Goal: Navigation & Orientation: Find specific page/section

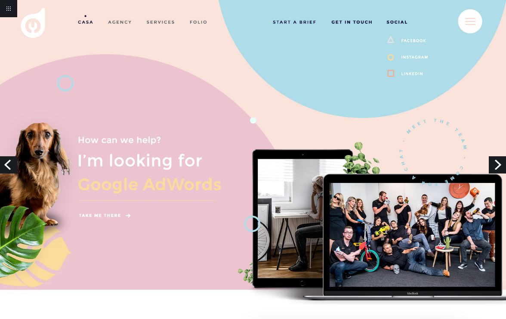
scroll to position [310, 0]
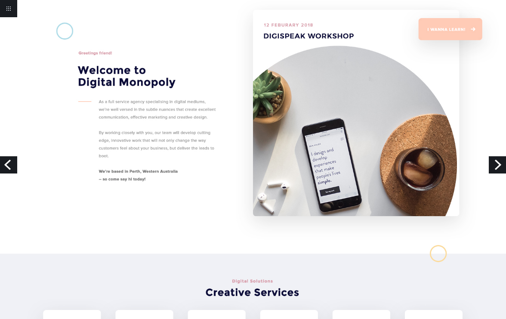
click at [495, 162] on link "Next" at bounding box center [496, 164] width 17 height 17
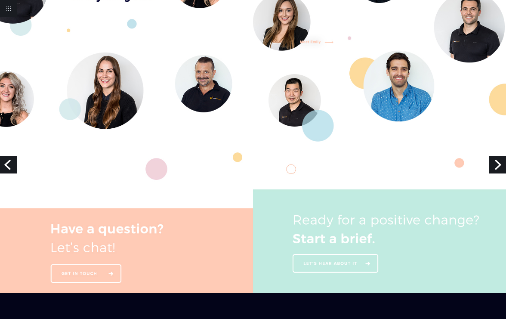
scroll to position [1331, 0]
